Goal: Task Accomplishment & Management: Manage account settings

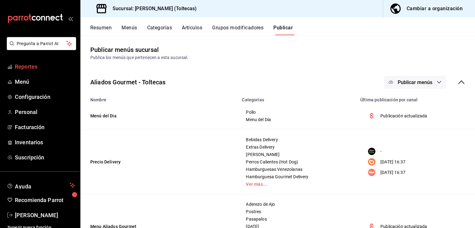
scroll to position [5, 0]
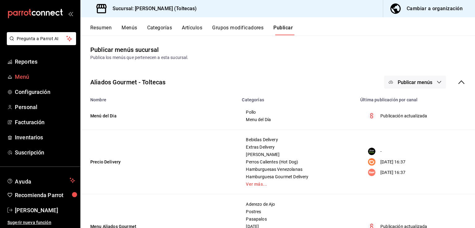
click at [41, 79] on span "Menú" at bounding box center [45, 77] width 60 height 8
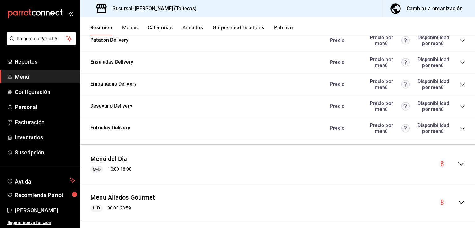
scroll to position [698, 0]
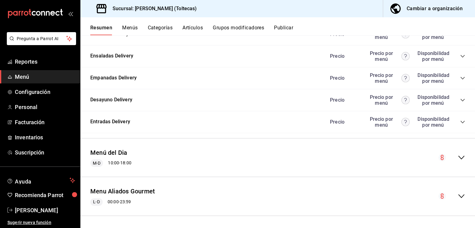
click at [458, 158] on icon "collapse-menu-row" at bounding box center [461, 157] width 7 height 7
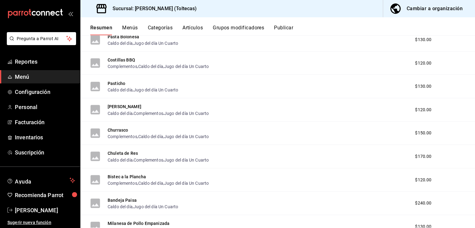
scroll to position [1409, 0]
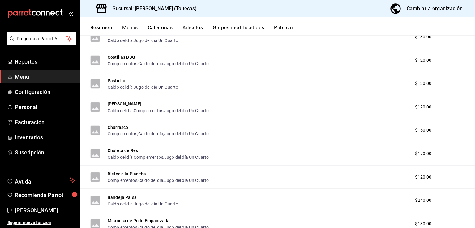
click at [423, 105] on span "$120.00" at bounding box center [423, 107] width 16 height 6
click at [422, 112] on div "Chuleton Ahumado Caldo del día , Complementos , Jugo del día Un Cuarto $120.00" at bounding box center [277, 108] width 395 height 24
click at [36, 78] on span "Menú" at bounding box center [45, 77] width 60 height 8
click at [26, 76] on span "Menú" at bounding box center [45, 77] width 60 height 8
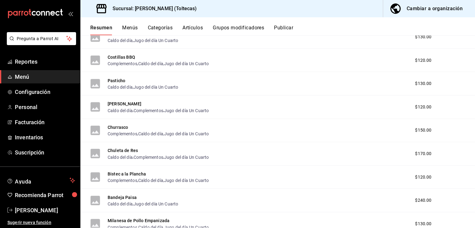
click at [26, 76] on span "Menú" at bounding box center [45, 77] width 60 height 8
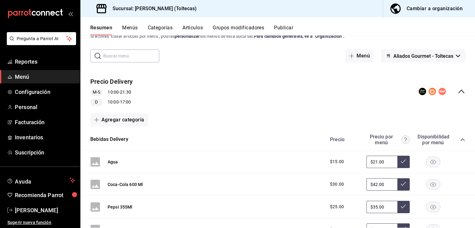
scroll to position [0, 0]
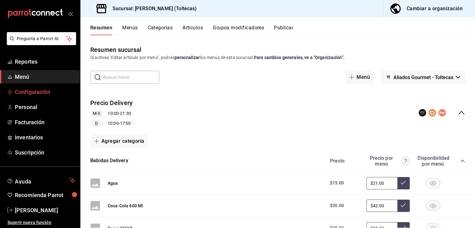
click at [31, 91] on span "Configuración" at bounding box center [45, 92] width 60 height 8
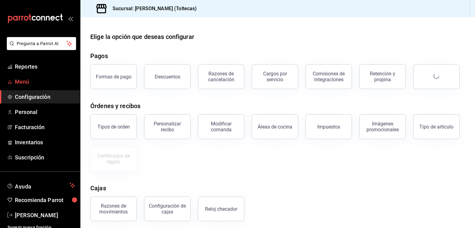
click at [28, 79] on span "Menú" at bounding box center [45, 82] width 60 height 8
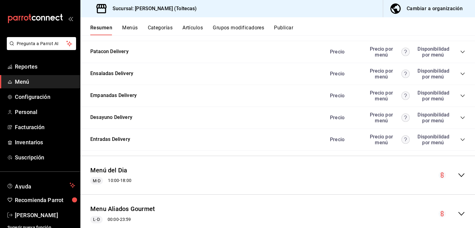
scroll to position [698, 0]
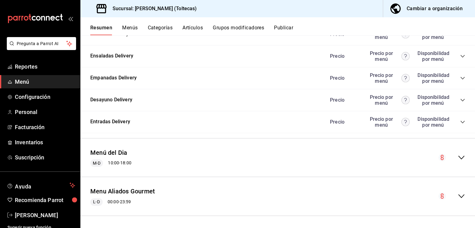
click at [458, 155] on icon "collapse-menu-row" at bounding box center [461, 157] width 7 height 7
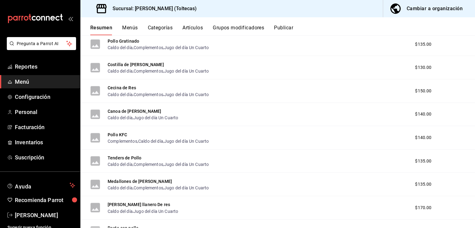
scroll to position [1997, 0]
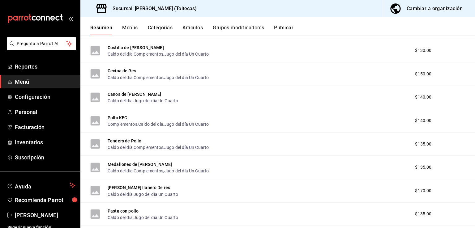
click at [200, 25] on button "Artículos" at bounding box center [192, 30] width 20 height 11
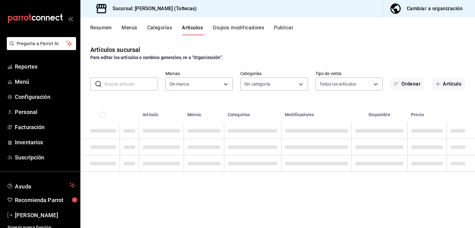
type input "0138ea5e-59c4-49f1-8472-1983a076d5a2"
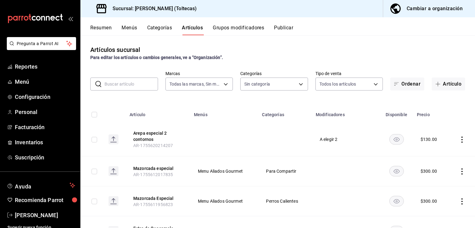
click at [137, 85] on input "text" at bounding box center [132, 84] width 54 height 12
type input "b505b2ee-1845-40b3-bc67-7d0c06232f24,dffe96e5-9814-48d3-b550-517859938173,6918b…"
type input "alitas"
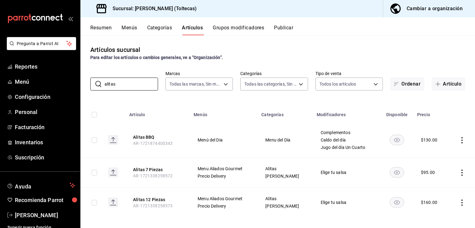
click at [459, 137] on icon "actions" at bounding box center [462, 140] width 6 height 6
click at [430, 154] on div at bounding box center [425, 154] width 11 height 7
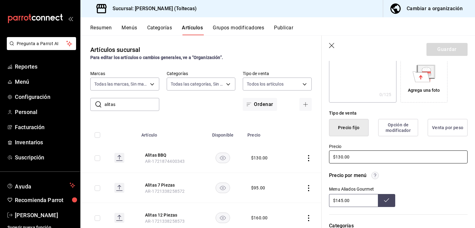
scroll to position [124, 0]
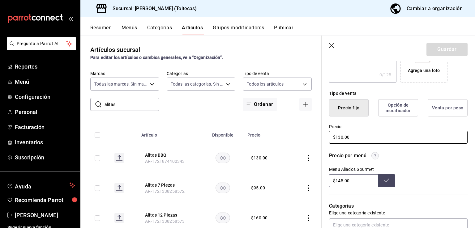
drag, startPoint x: 360, startPoint y: 135, endPoint x: 296, endPoint y: 134, distance: 64.3
click at [297, 134] on main "Artículos sucursal Para editar los artículos o cambios generales, ve a “Organiz…" at bounding box center [277, 131] width 395 height 193
type input "$145.00"
click at [434, 48] on button "Guardar" at bounding box center [446, 49] width 41 height 13
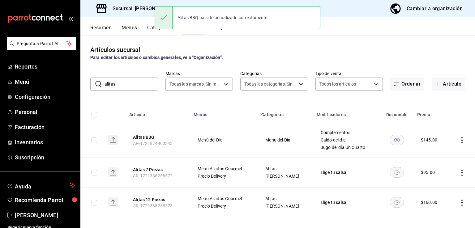
click at [120, 85] on input "alitas" at bounding box center [132, 84] width 54 height 12
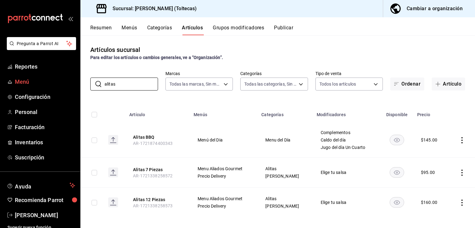
drag, startPoint x: 120, startPoint y: 85, endPoint x: 67, endPoint y: 86, distance: 52.9
click at [67, 86] on div "Pregunta a Parrot AI Reportes Menú Configuración Personal Facturación Inventari…" at bounding box center [237, 114] width 475 height 228
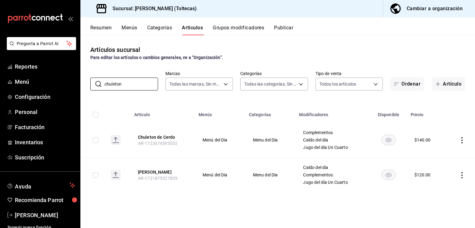
type input "chuleton"
click at [463, 177] on icon "actions" at bounding box center [462, 175] width 6 height 6
drag, startPoint x: 437, startPoint y: 184, endPoint x: 321, endPoint y: 155, distance: 119.3
click at [437, 184] on span "Editar" at bounding box center [443, 186] width 16 height 6
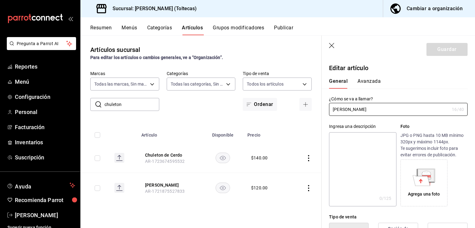
scroll to position [93, 0]
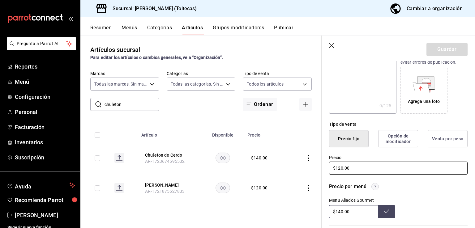
drag, startPoint x: 356, startPoint y: 167, endPoint x: 305, endPoint y: 166, distance: 51.0
click at [305, 166] on main "Artículos sucursal Para editar los artículos o cambios generales, ve a “Organiz…" at bounding box center [277, 131] width 395 height 193
type input "$140.00"
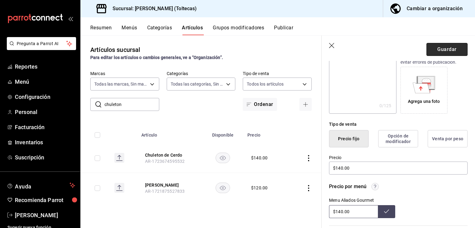
click at [428, 49] on button "Guardar" at bounding box center [446, 49] width 41 height 13
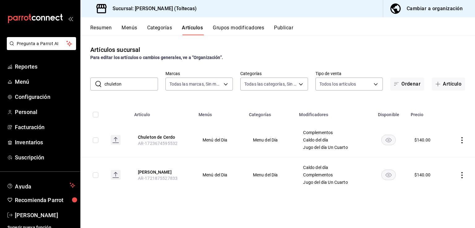
click at [291, 28] on button "Publicar" at bounding box center [283, 30] width 19 height 11
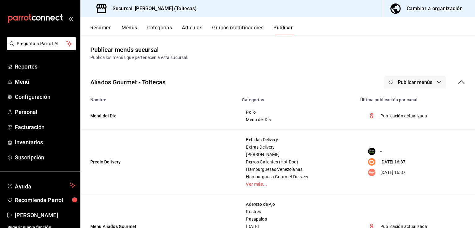
click at [408, 83] on span "Publicar menús" at bounding box center [415, 82] width 35 height 6
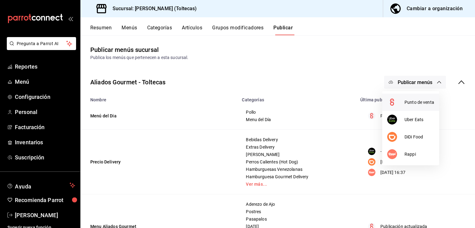
click at [411, 104] on span "Punto de venta" at bounding box center [420, 102] width 30 height 6
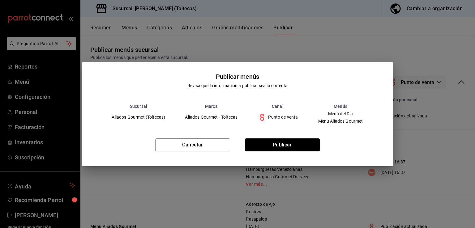
click at [292, 138] on div "Cancelar Publicar" at bounding box center [237, 148] width 311 height 38
click at [283, 145] on button "Publicar" at bounding box center [282, 145] width 75 height 13
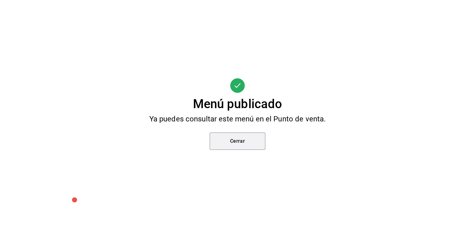
click at [260, 141] on button "Cerrar" at bounding box center [238, 141] width 56 height 17
